Goal: Find contact information: Find contact information

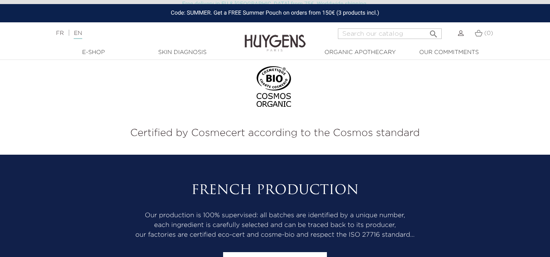
scroll to position [3407, 0]
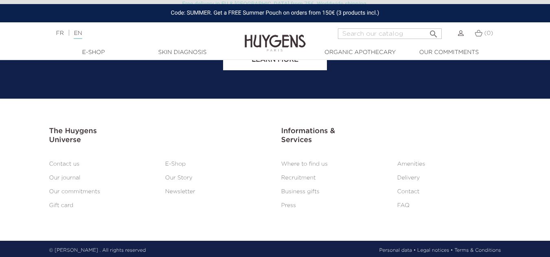
click at [71, 162] on link "Contact us" at bounding box center [64, 164] width 31 height 6
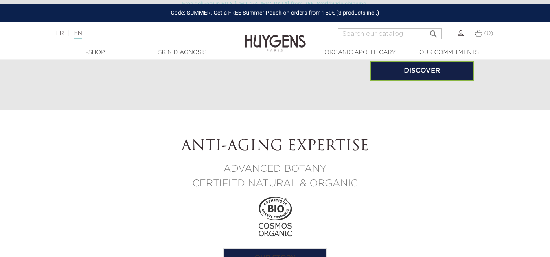
scroll to position [0, 0]
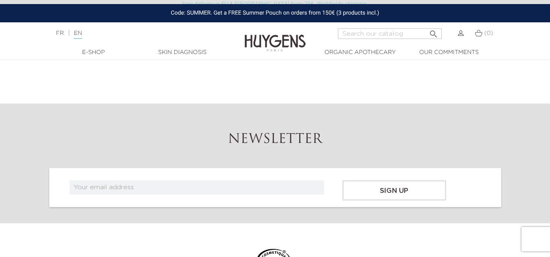
scroll to position [488, 0]
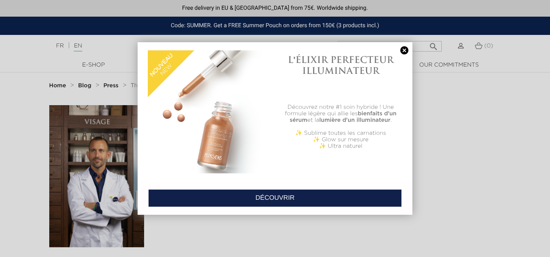
click at [399, 47] on link at bounding box center [403, 50] width 11 height 9
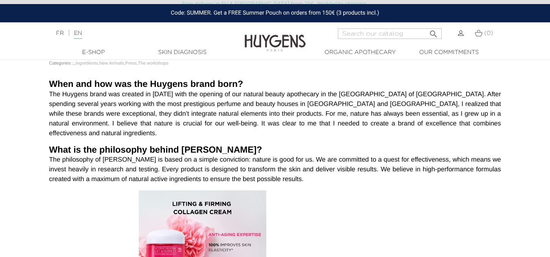
scroll to position [203, 0]
